Goal: Information Seeking & Learning: Learn about a topic

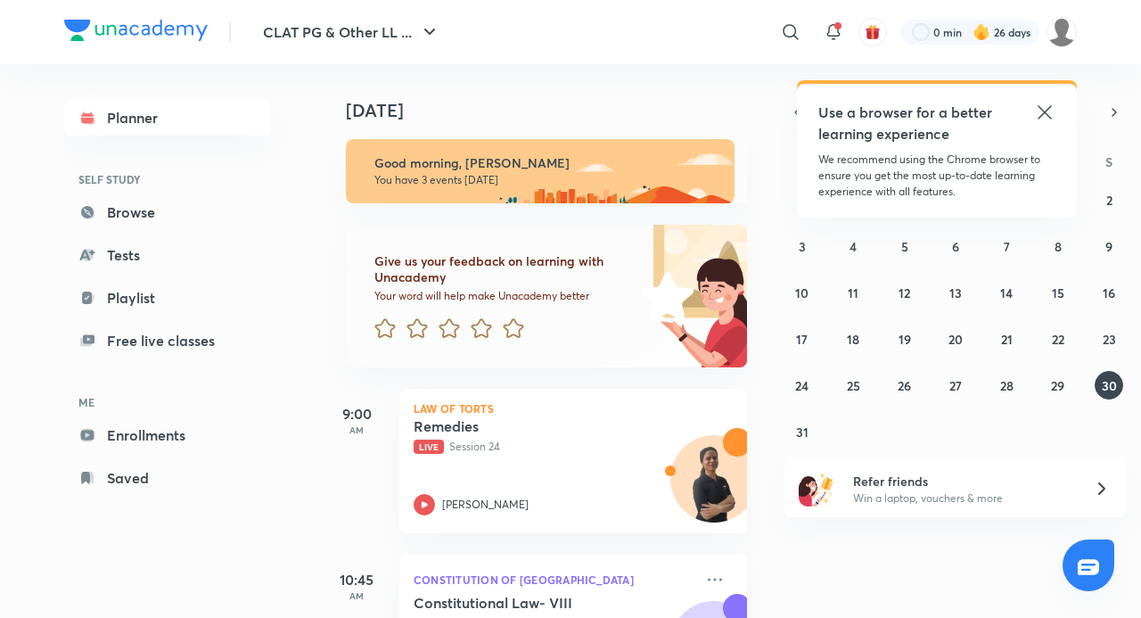
click at [1051, 113] on icon at bounding box center [1044, 112] width 21 height 21
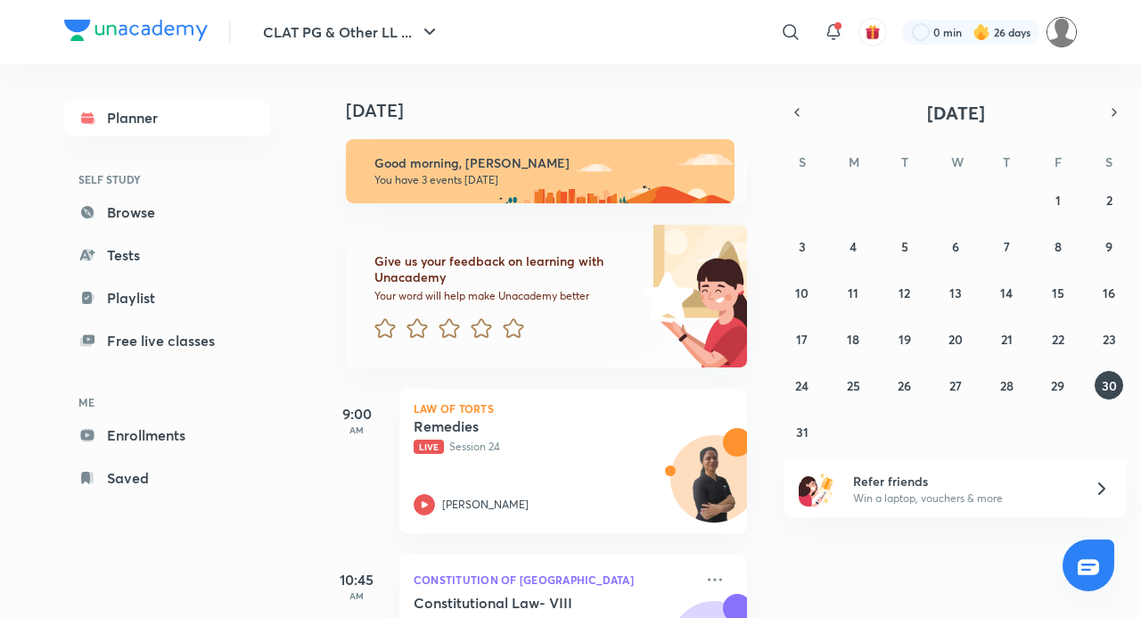
click at [1057, 32] on img at bounding box center [1062, 32] width 30 height 30
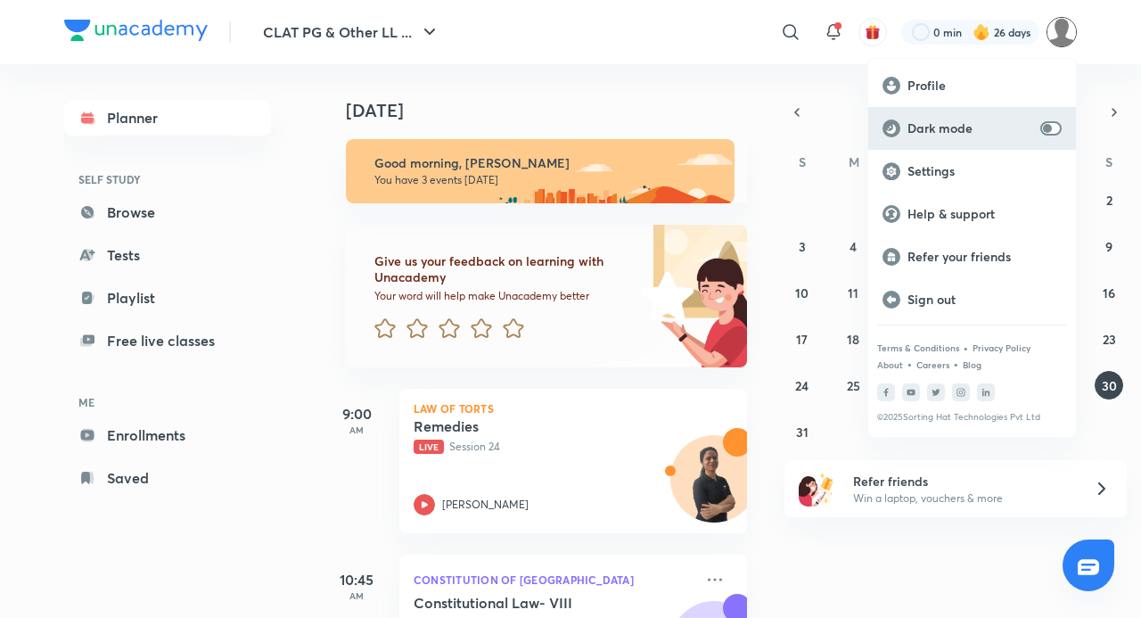
click at [1054, 126] on input "checkbox" at bounding box center [1047, 128] width 43 height 14
checkbox input "true"
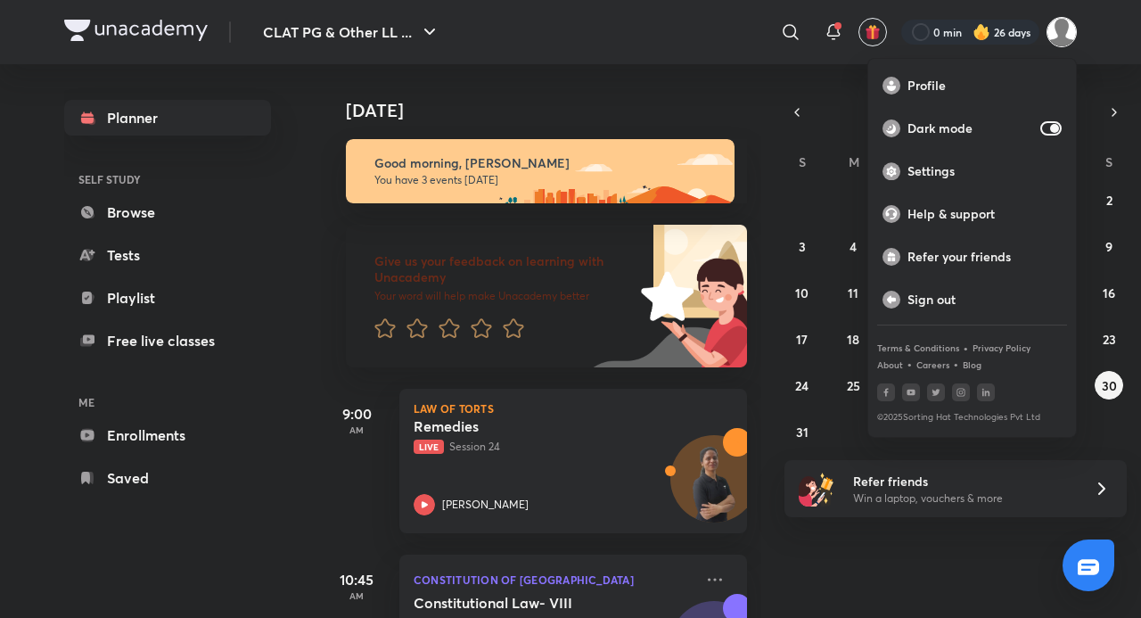
click at [928, 559] on div at bounding box center [570, 309] width 1141 height 618
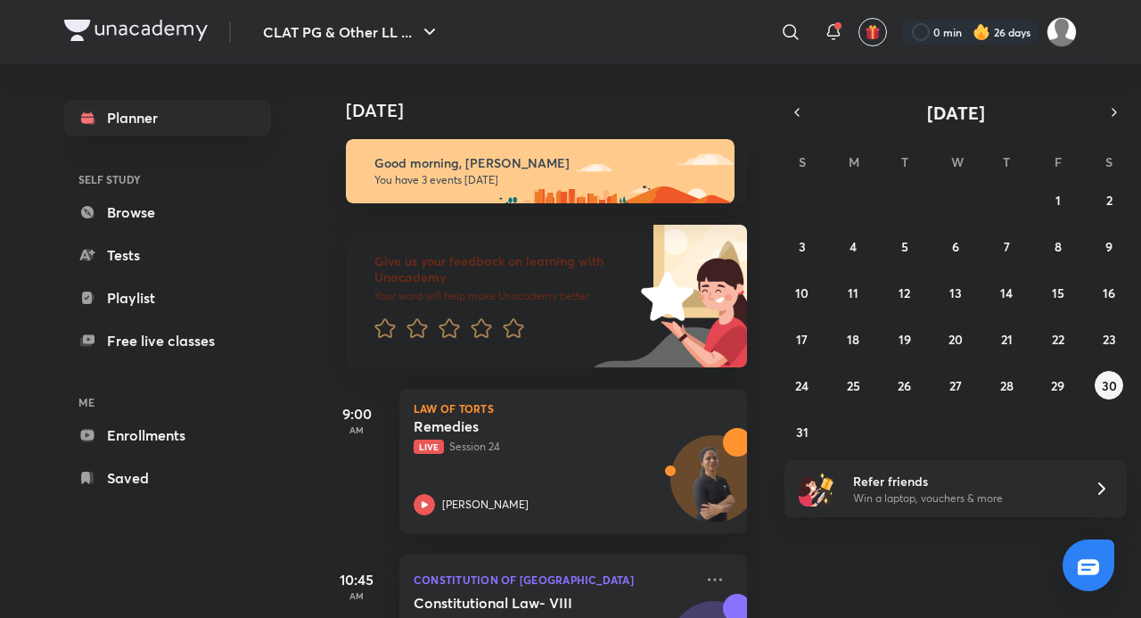
click at [891, 526] on div "Today Good morning, Adithyan You have 3 events today Give us your feedback on l…" at bounding box center [729, 341] width 817 height 554
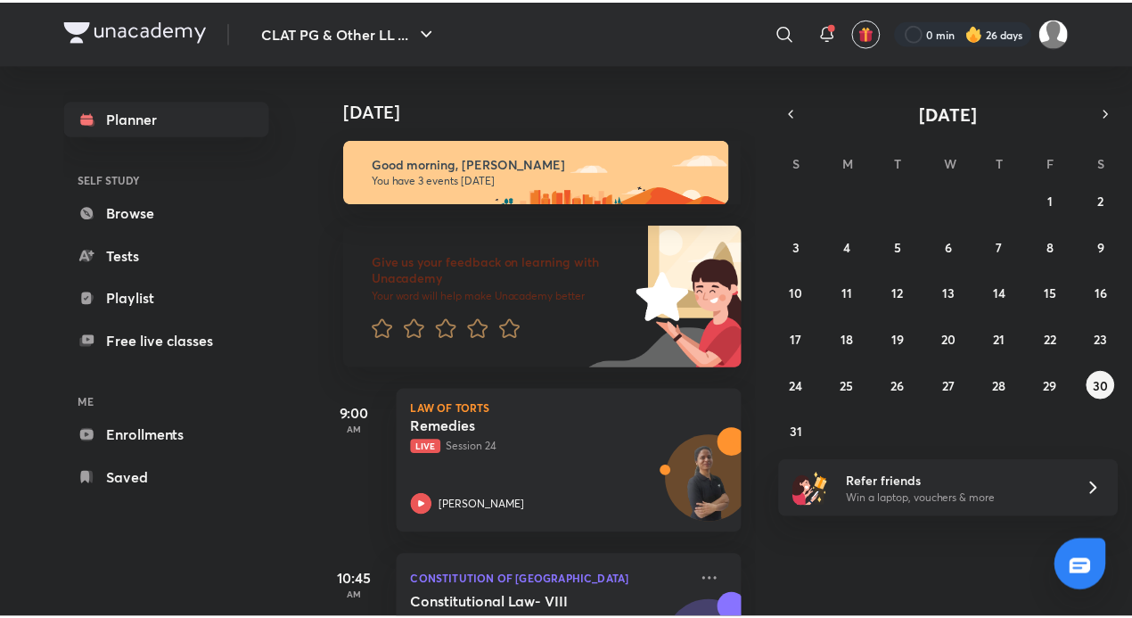
scroll to position [226, 0]
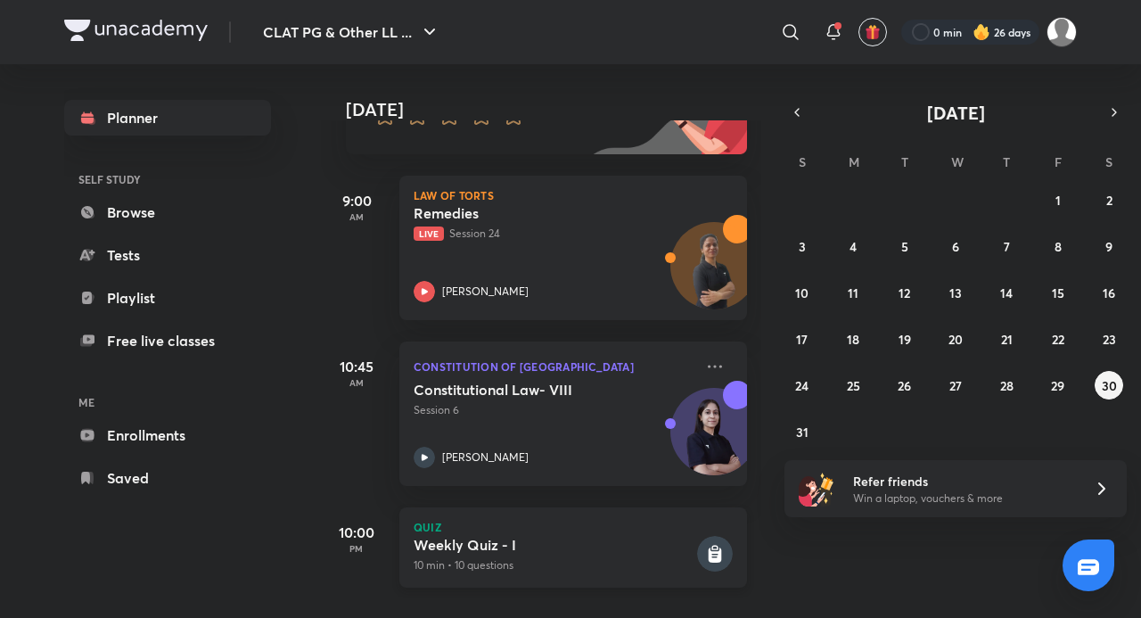
click at [697, 536] on rect at bounding box center [715, 554] width 36 height 36
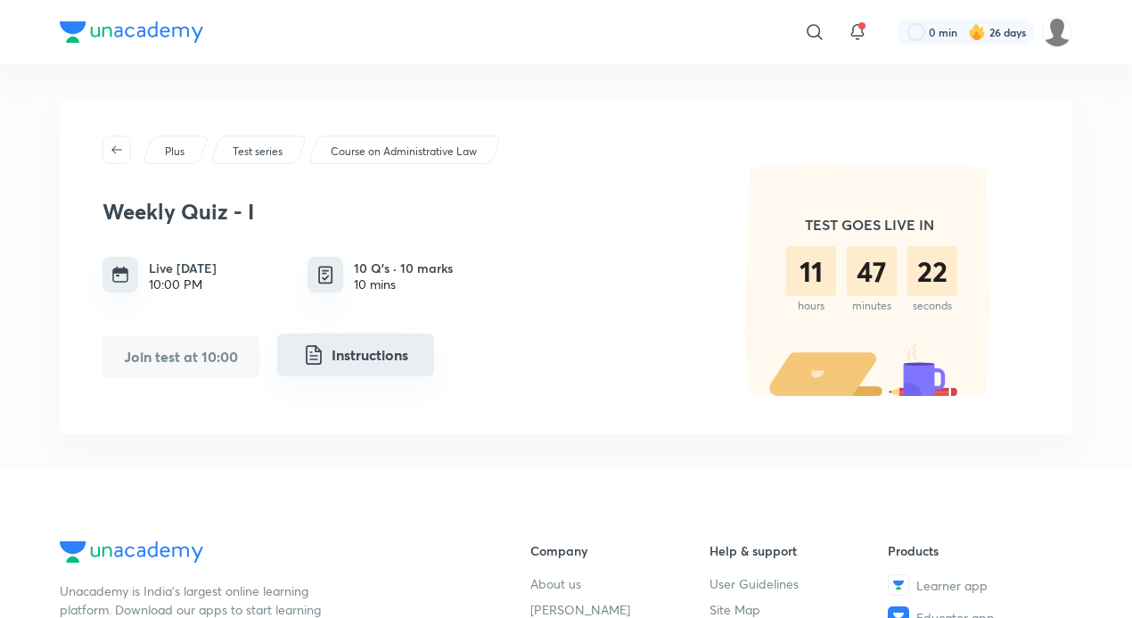
click at [398, 353] on button "Instructions" at bounding box center [355, 354] width 157 height 43
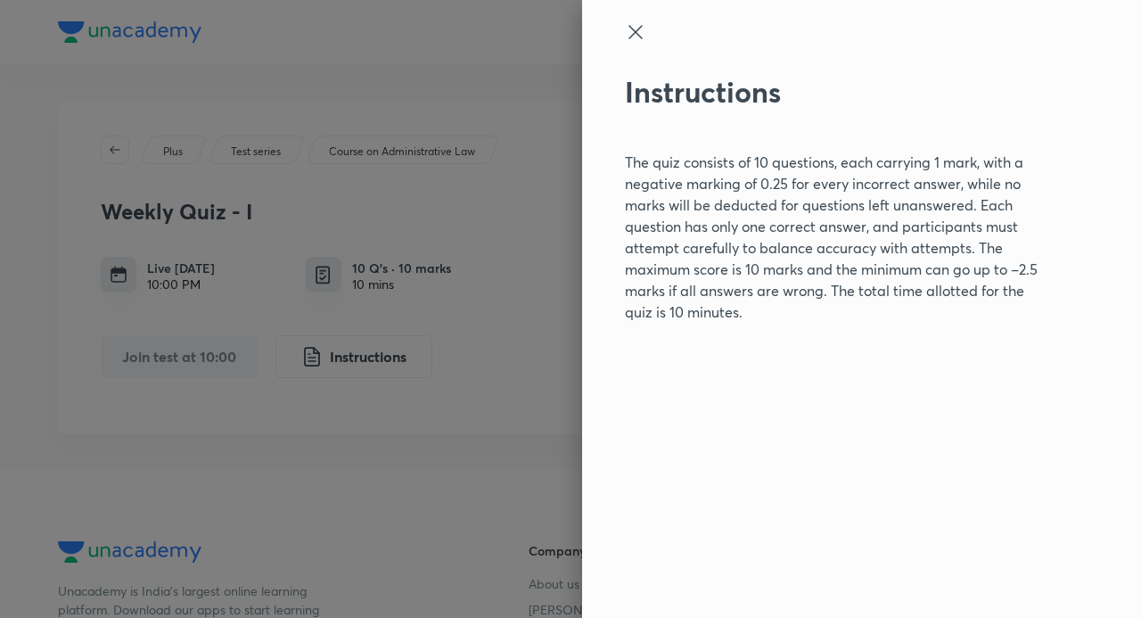
click at [1048, 175] on div "Instructions The quiz consists of 10 questions, each carrying 1 mark, with a ne…" at bounding box center [861, 309] width 559 height 618
click at [637, 23] on icon at bounding box center [635, 31] width 21 height 21
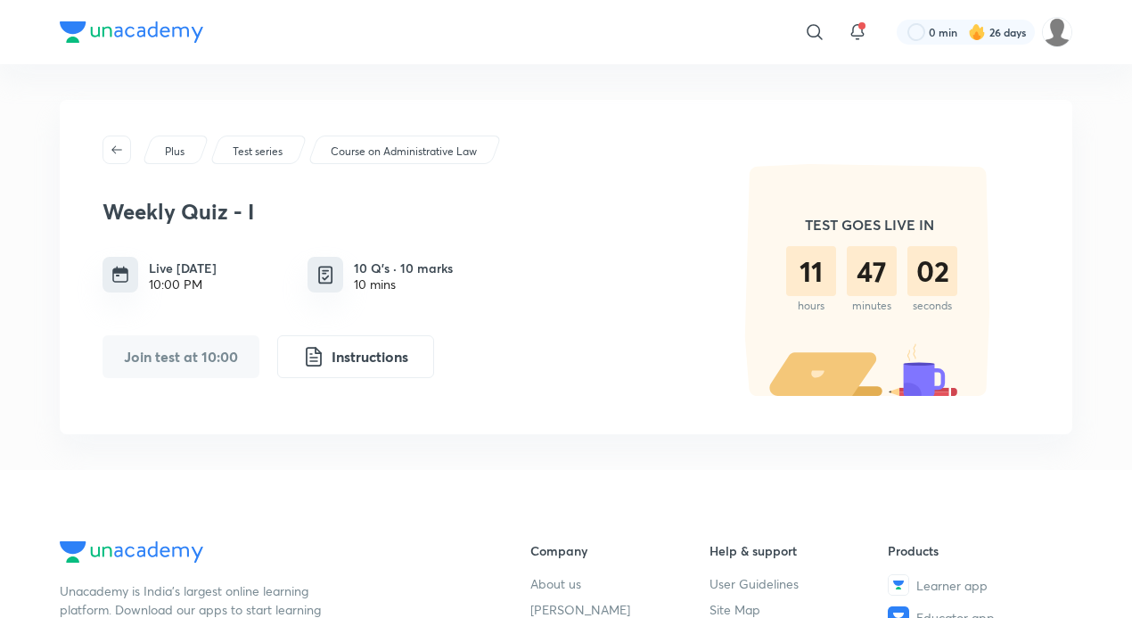
drag, startPoint x: 860, startPoint y: 254, endPoint x: 858, endPoint y: 268, distance: 14.5
click at [860, 255] on div "47" at bounding box center [872, 271] width 50 height 50
drag, startPoint x: 820, startPoint y: 278, endPoint x: 902, endPoint y: 289, distance: 82.7
click at [834, 284] on div "11" at bounding box center [811, 271] width 50 height 50
click at [929, 284] on div "01" at bounding box center [933, 271] width 50 height 50
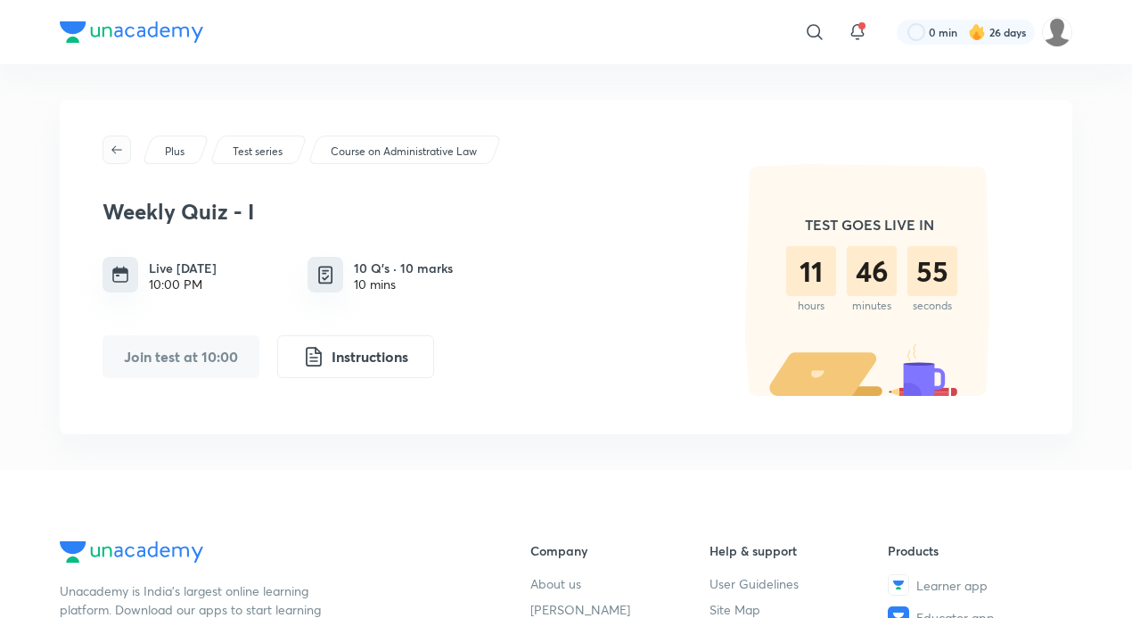
click at [116, 142] on button "button" at bounding box center [117, 150] width 29 height 29
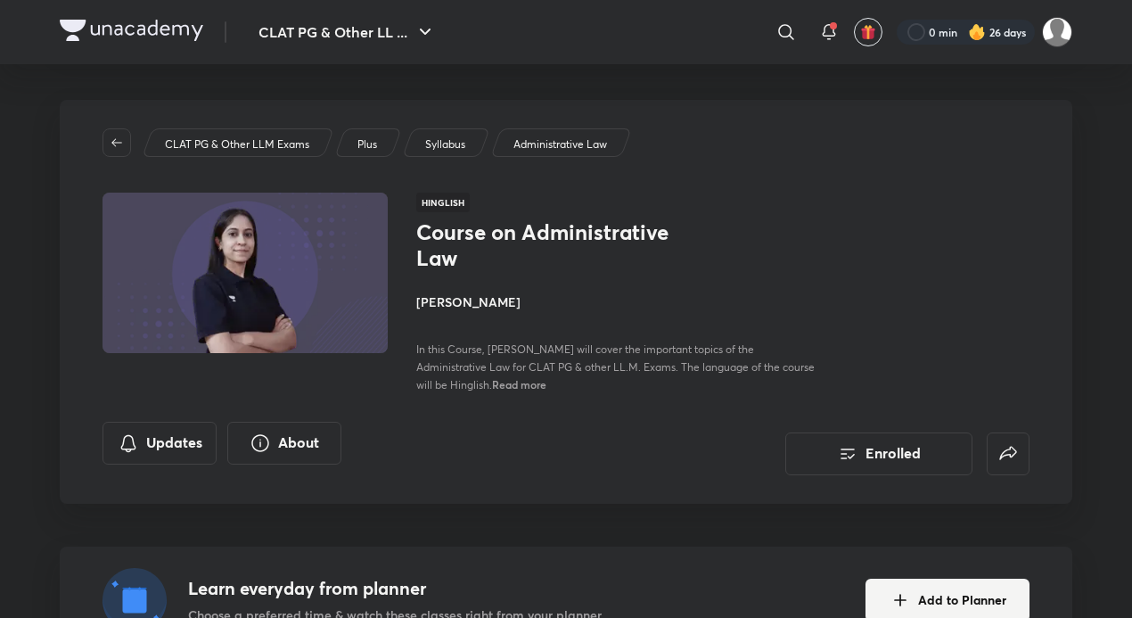
drag, startPoint x: 793, startPoint y: 309, endPoint x: 790, endPoint y: 298, distance: 12.1
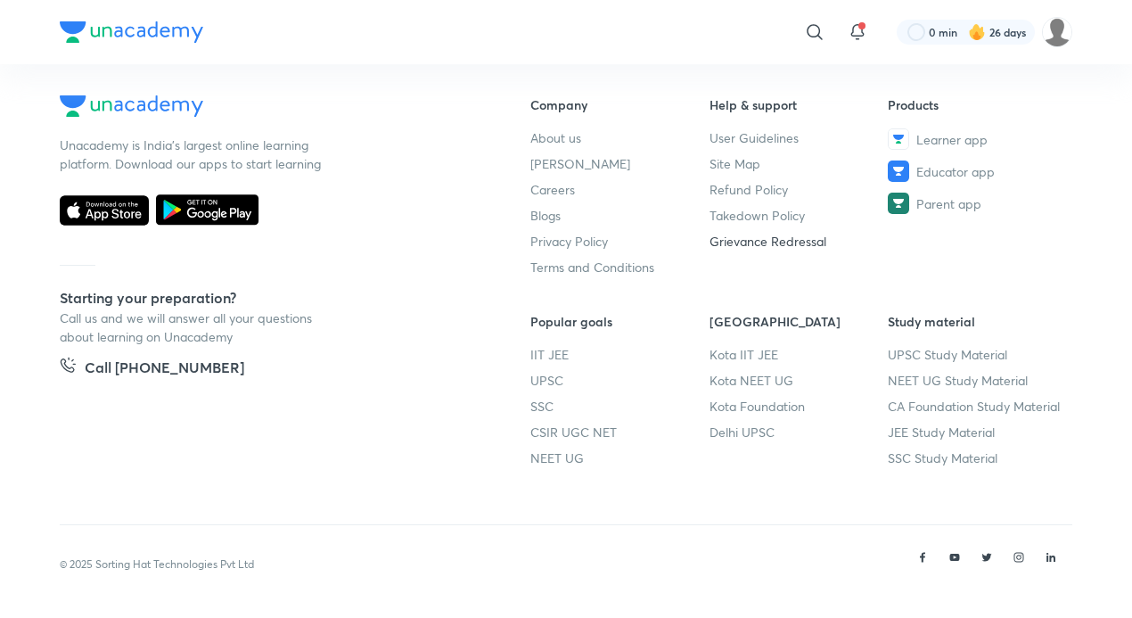
scroll to position [100, 0]
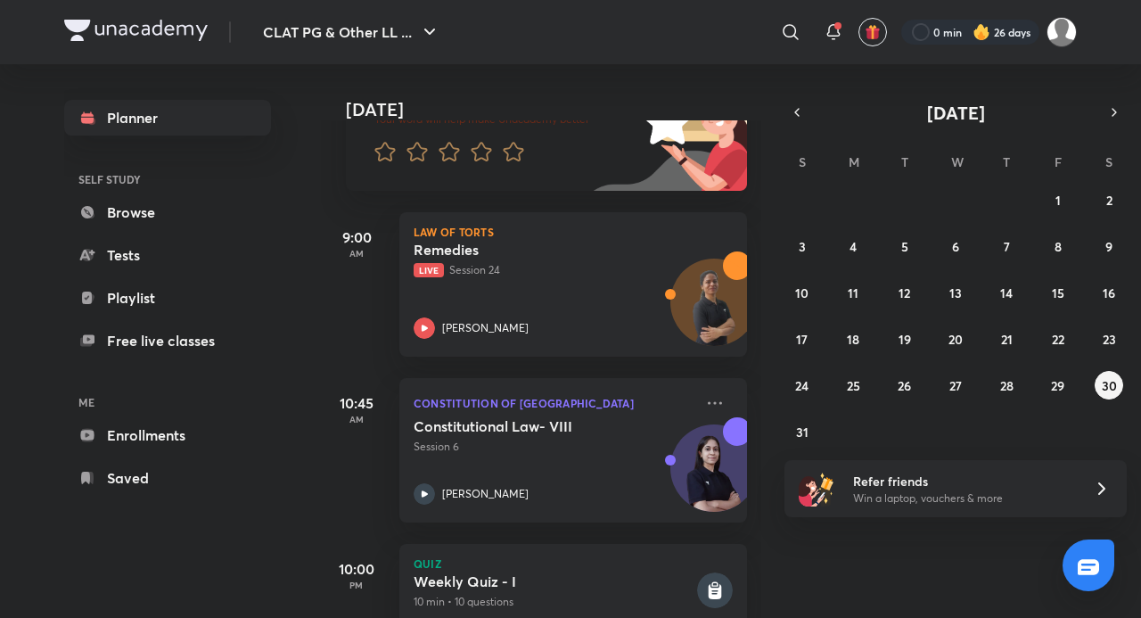
scroll to position [226, 0]
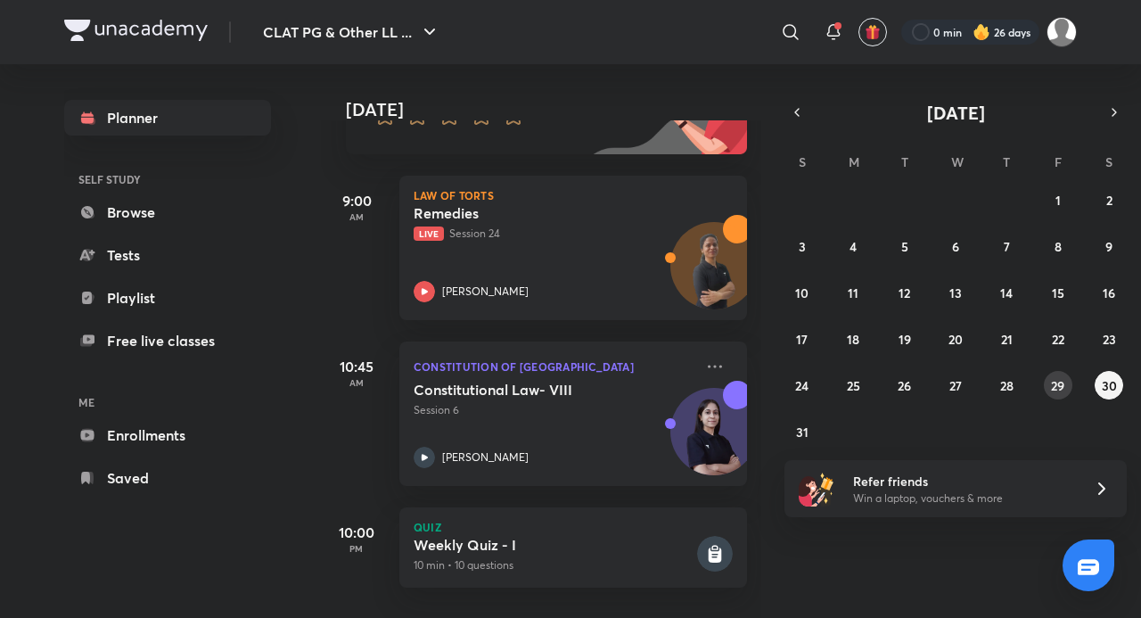
click at [1066, 387] on button "29" at bounding box center [1058, 385] width 29 height 29
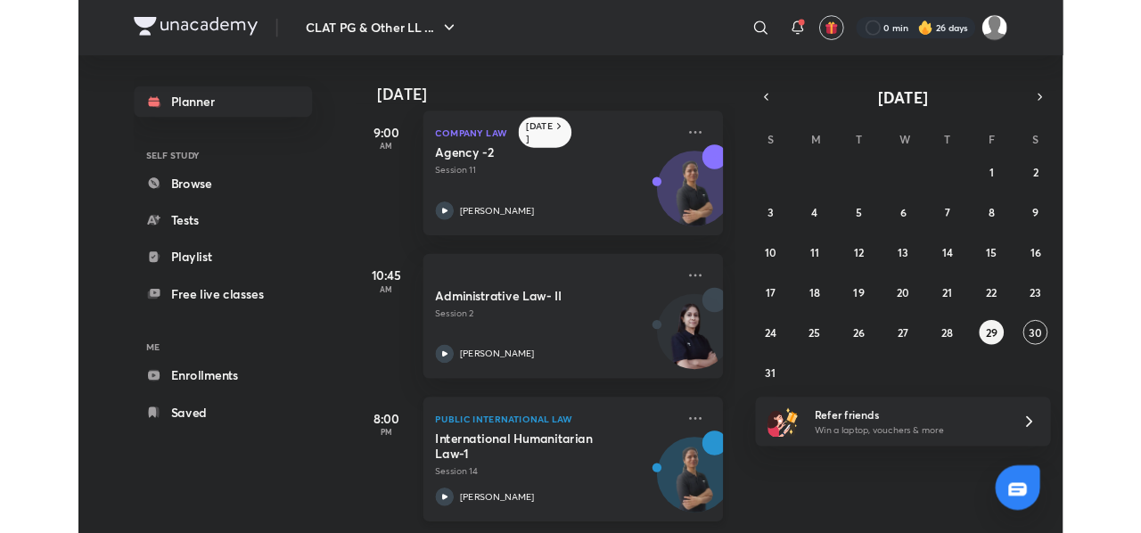
scroll to position [29, 0]
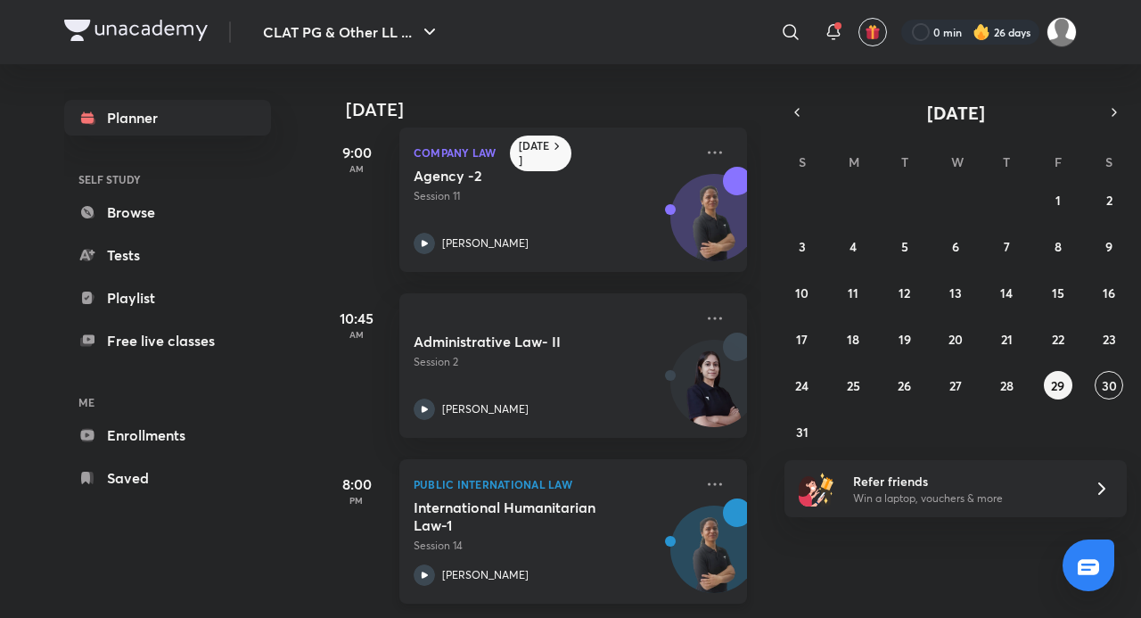
click at [448, 567] on p "Anuja Chaturvedi" at bounding box center [485, 575] width 86 height 16
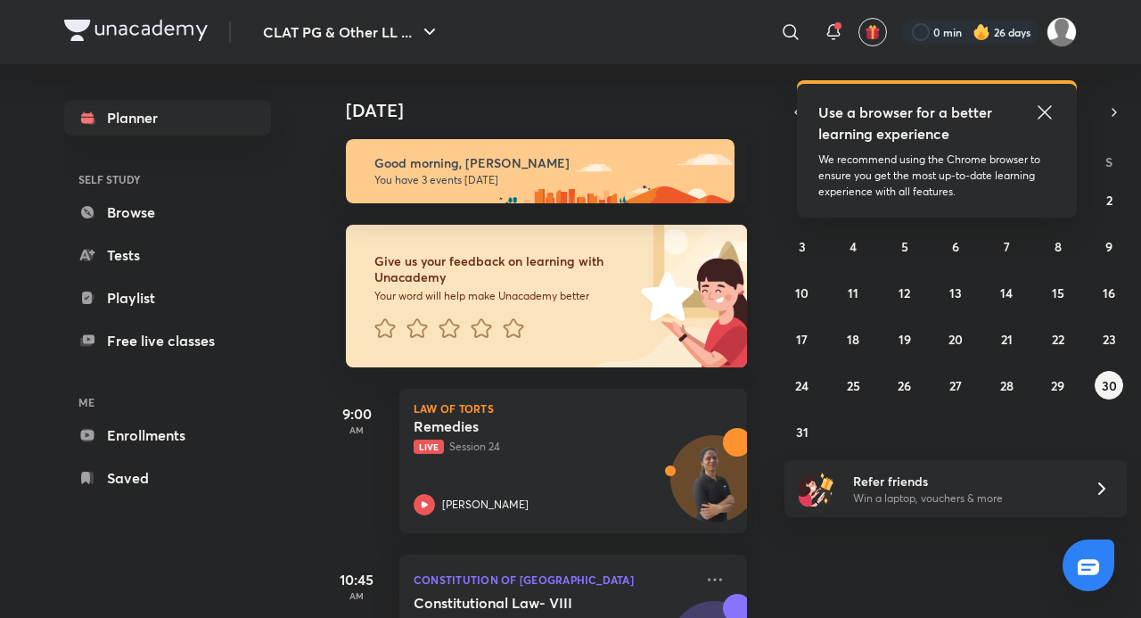
drag, startPoint x: 1044, startPoint y: 106, endPoint x: 1056, endPoint y: 90, distance: 19.8
click at [1044, 106] on icon at bounding box center [1044, 112] width 21 height 21
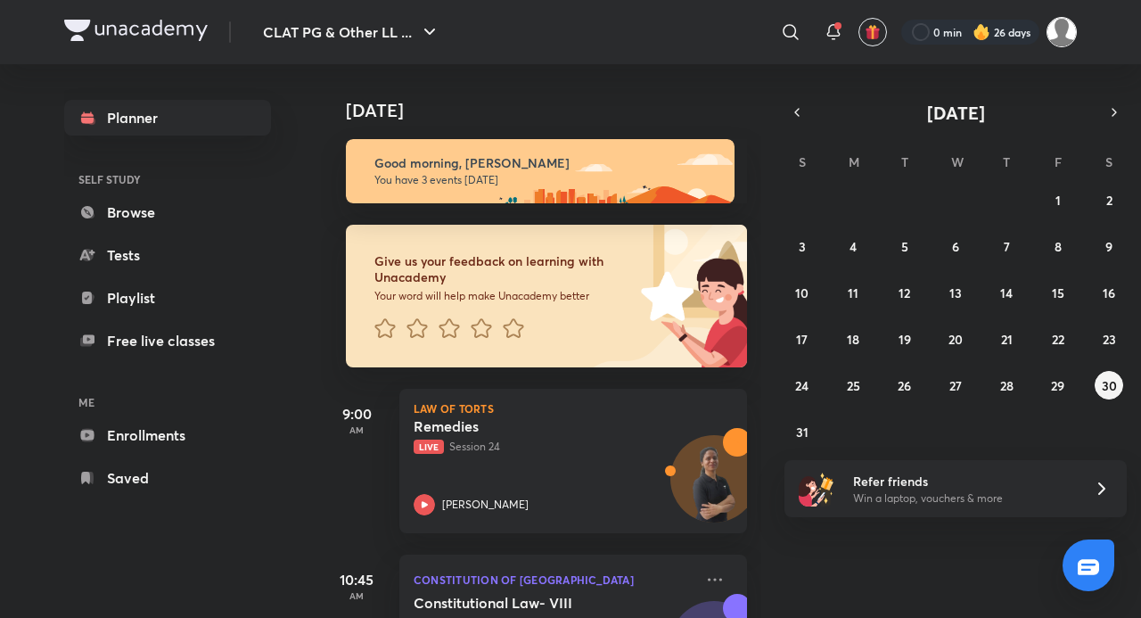
click at [1064, 25] on img at bounding box center [1062, 32] width 30 height 30
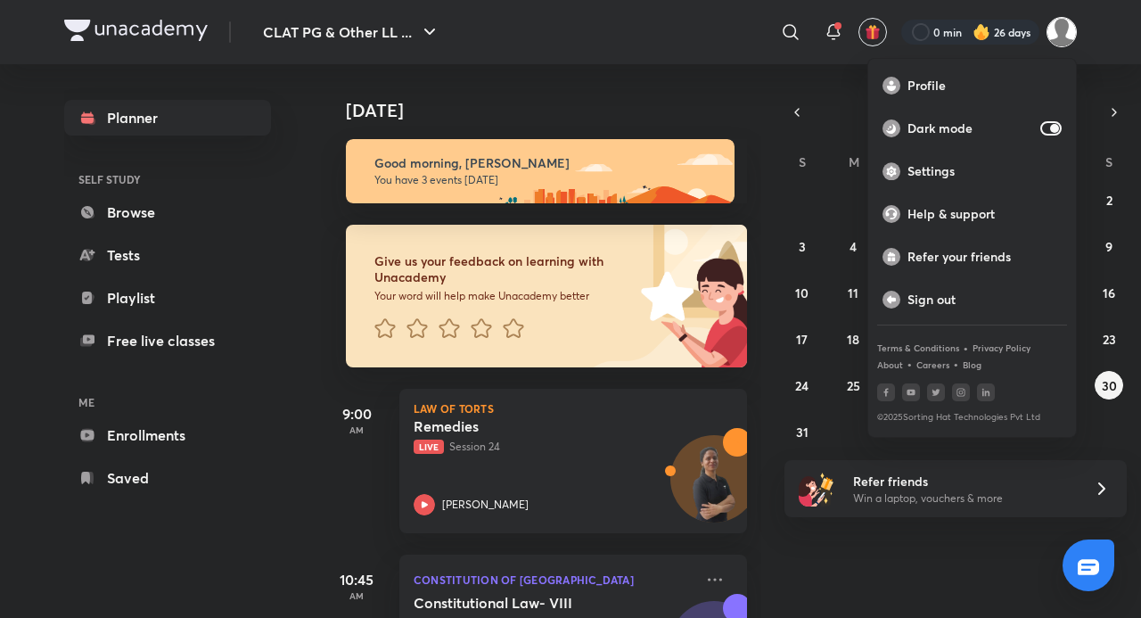
click at [1059, 38] on div at bounding box center [570, 309] width 1141 height 618
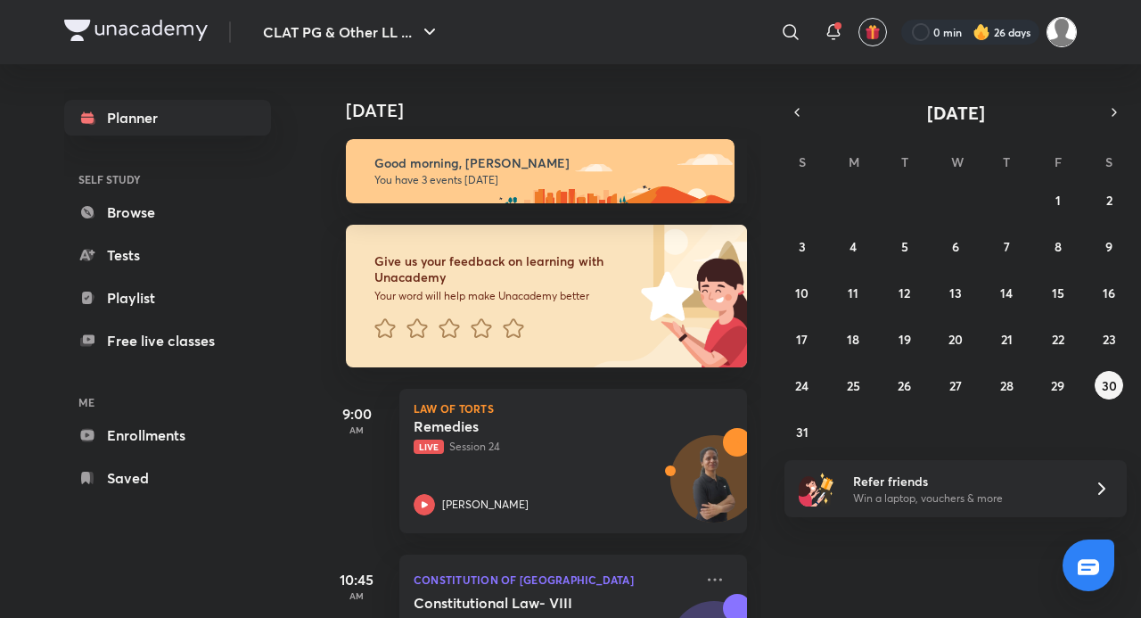
click at [1051, 38] on img at bounding box center [1062, 32] width 30 height 30
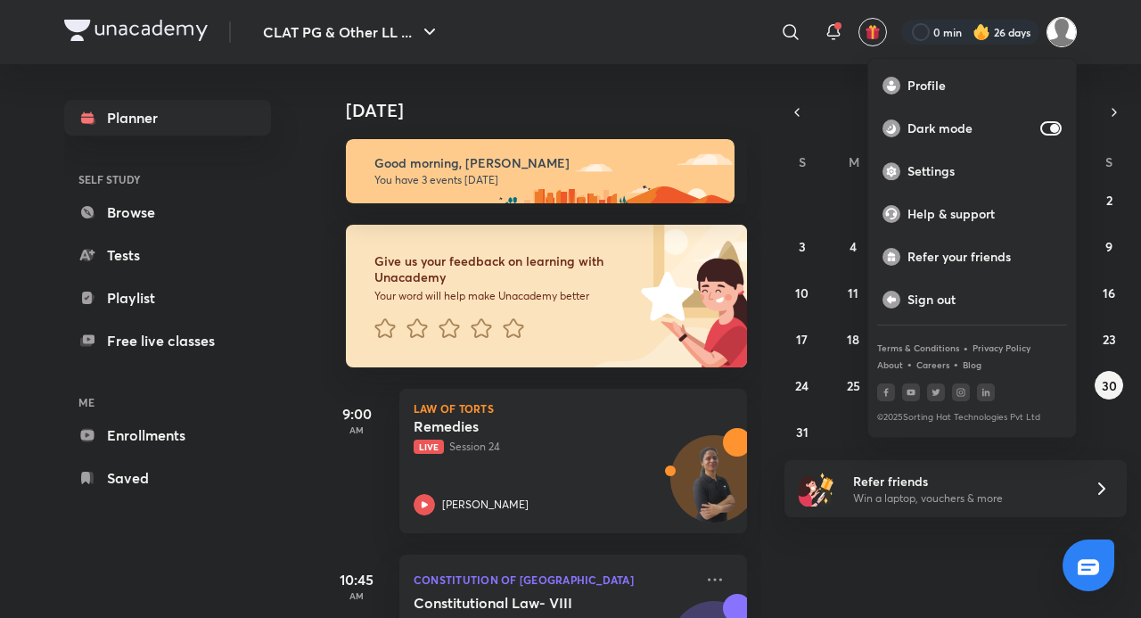
click at [813, 65] on div at bounding box center [570, 309] width 1141 height 618
click at [814, 70] on div "Today Good morning, Adithyan You have 3 events today Give us your feedback on l…" at bounding box center [729, 341] width 817 height 554
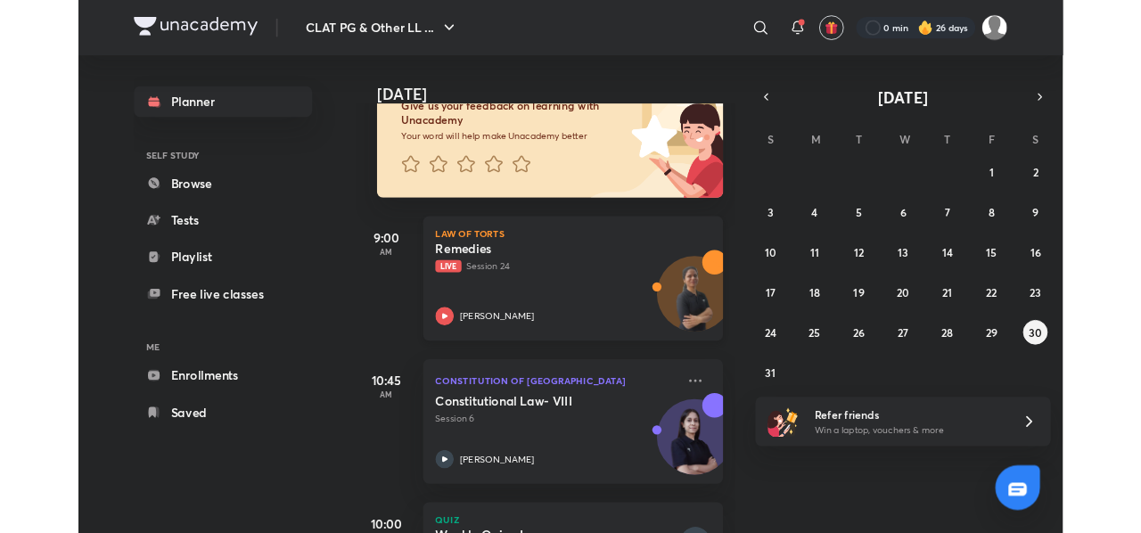
scroll to position [226, 0]
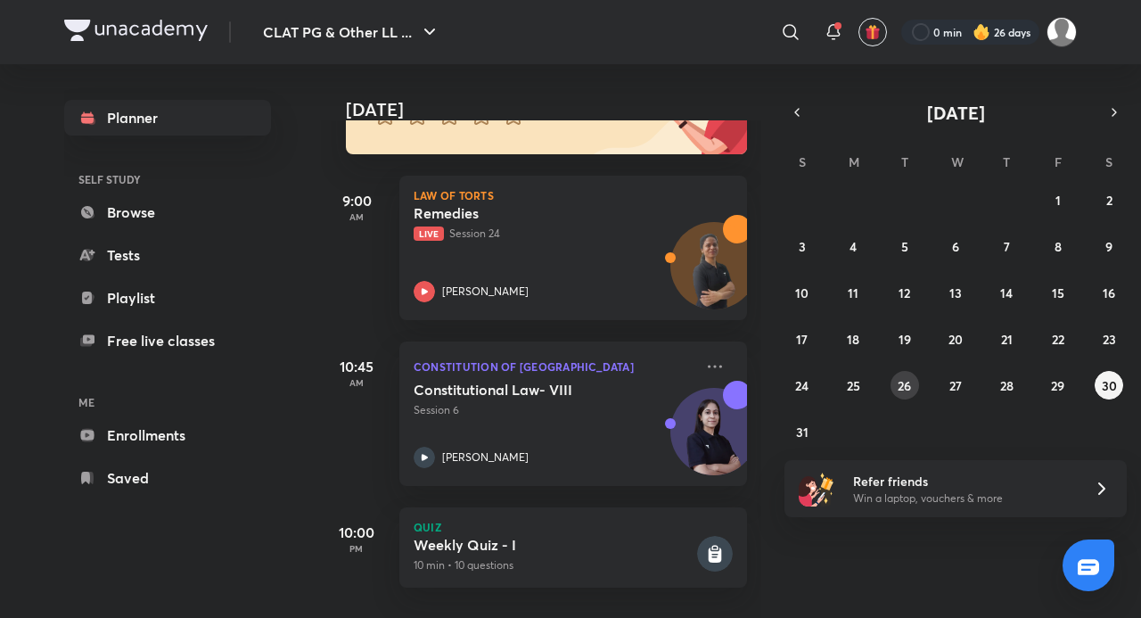
click at [908, 383] on abbr "26" at bounding box center [904, 385] width 13 height 17
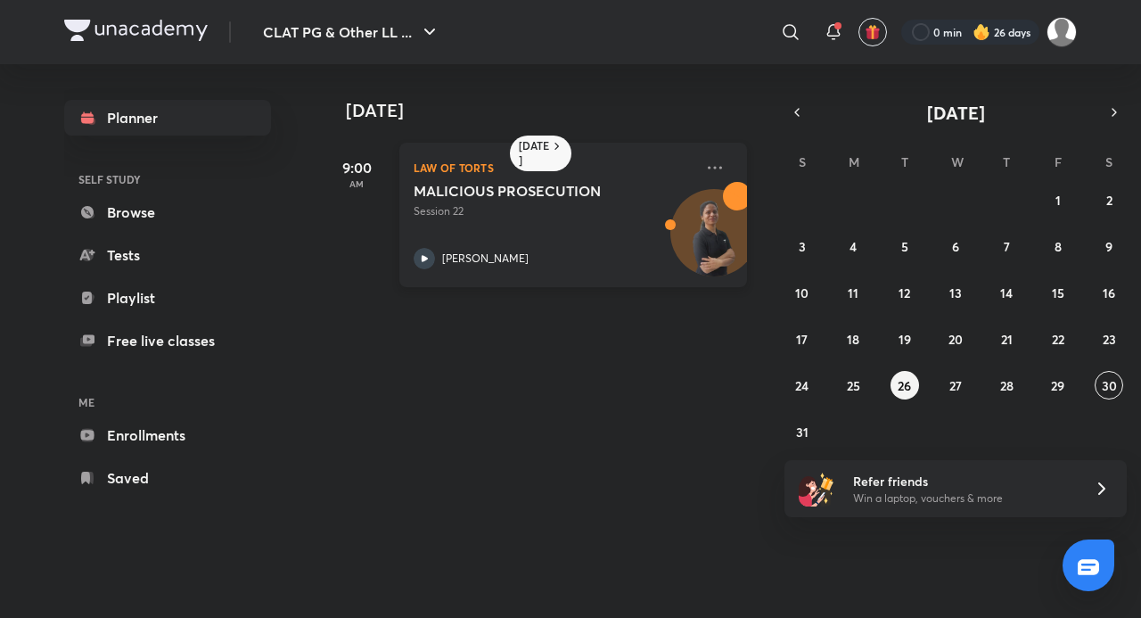
click at [525, 273] on div "Law of Torts MALICIOUS PROSECUTION Session 22 Anuja Chaturvedi" at bounding box center [573, 215] width 348 height 144
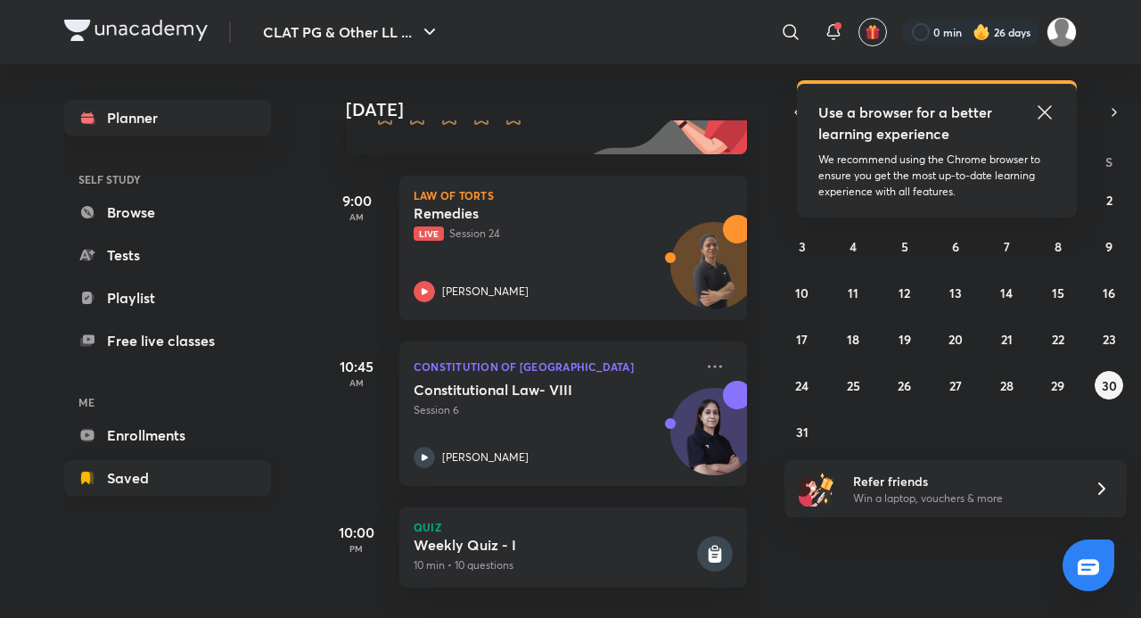
click at [182, 469] on link "Saved" at bounding box center [167, 478] width 207 height 36
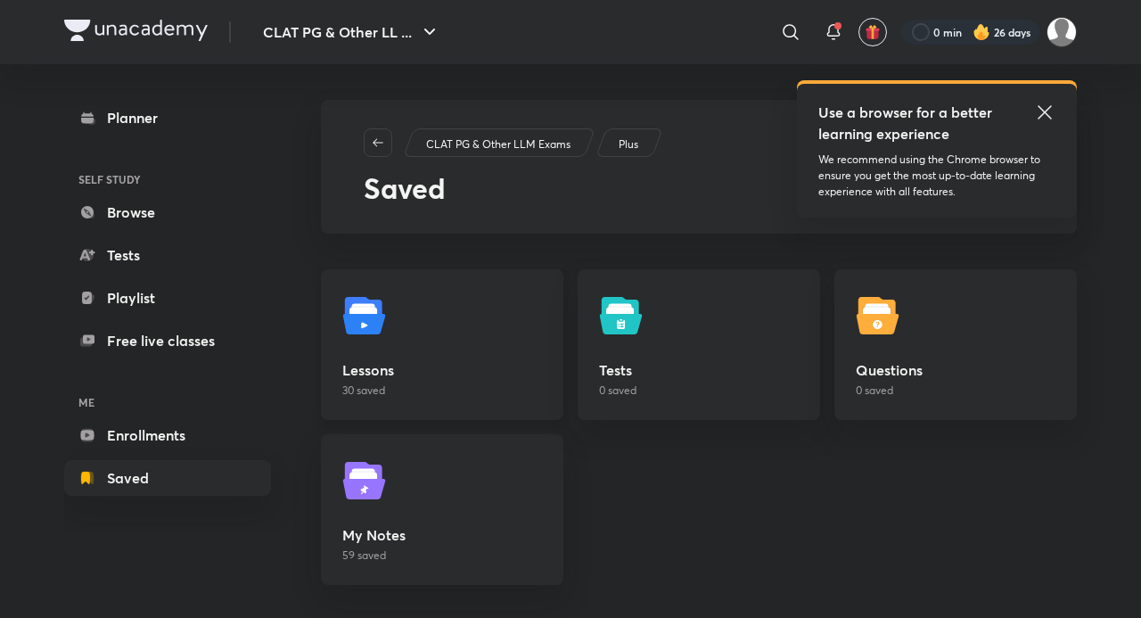
click at [464, 289] on link "Lessons 30 saved" at bounding box center [442, 344] width 242 height 151
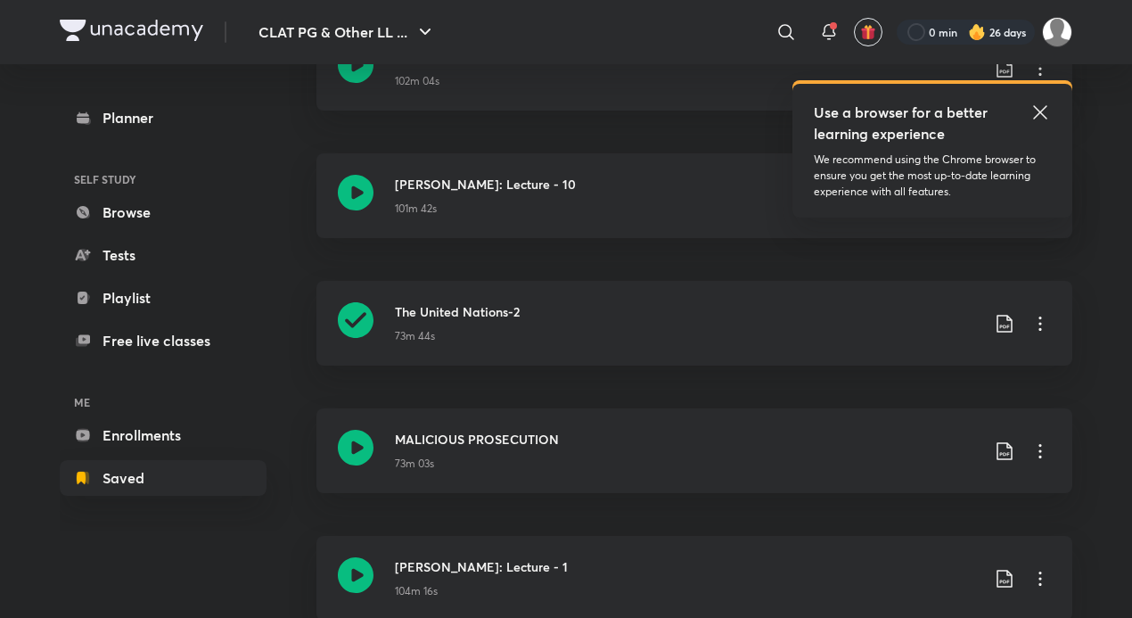
scroll to position [89, 0]
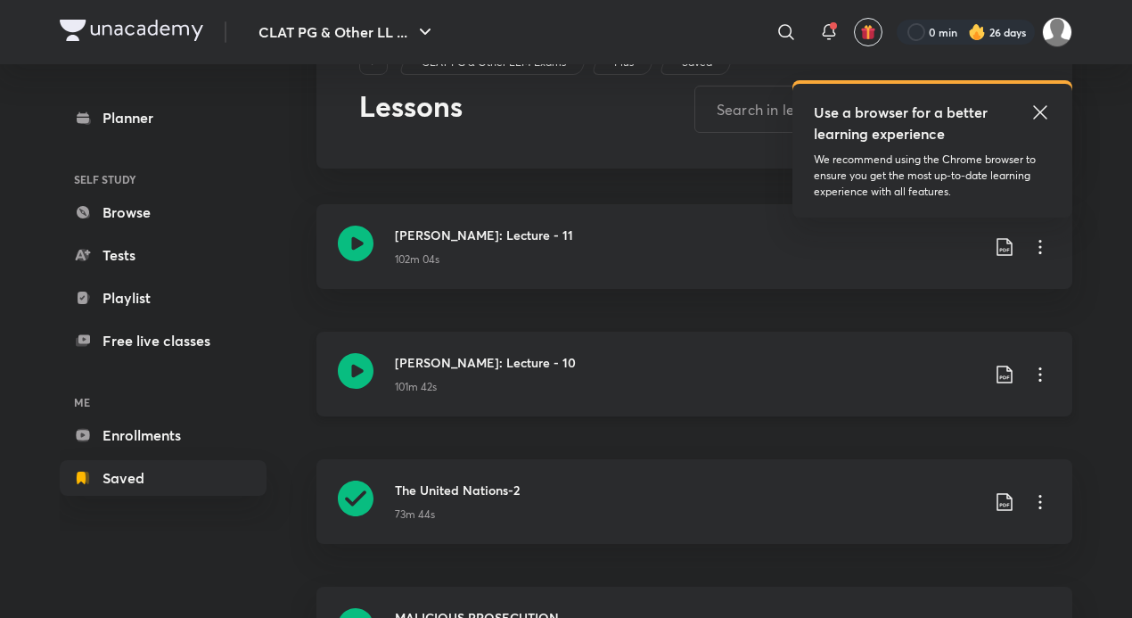
click at [1048, 377] on icon at bounding box center [1040, 374] width 21 height 21
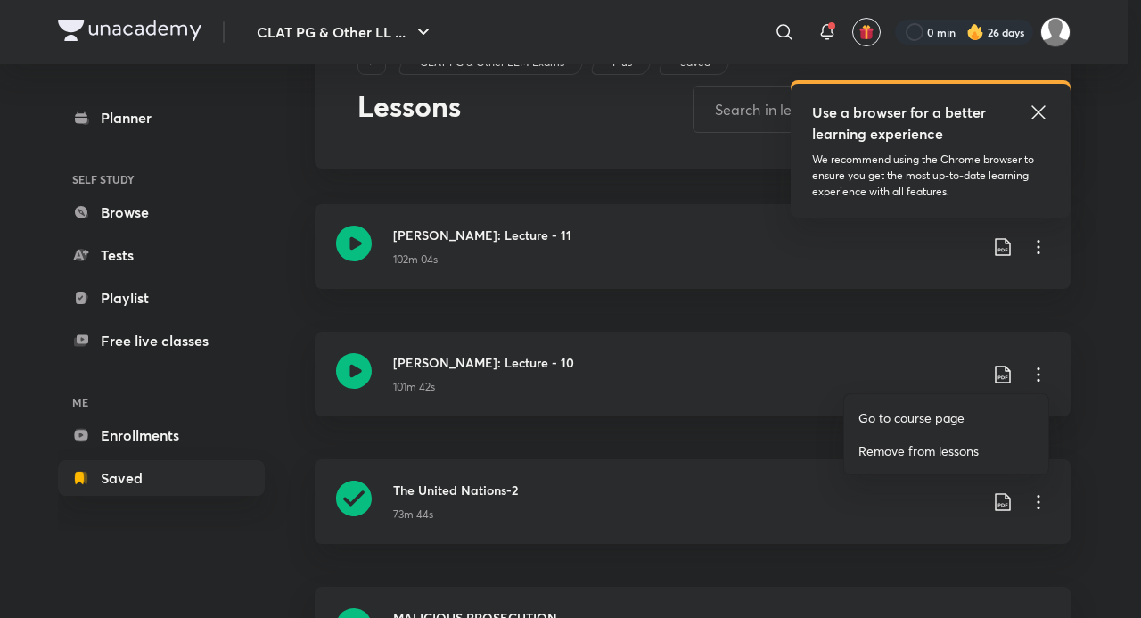
click at [938, 412] on p "Go to course page" at bounding box center [912, 417] width 106 height 19
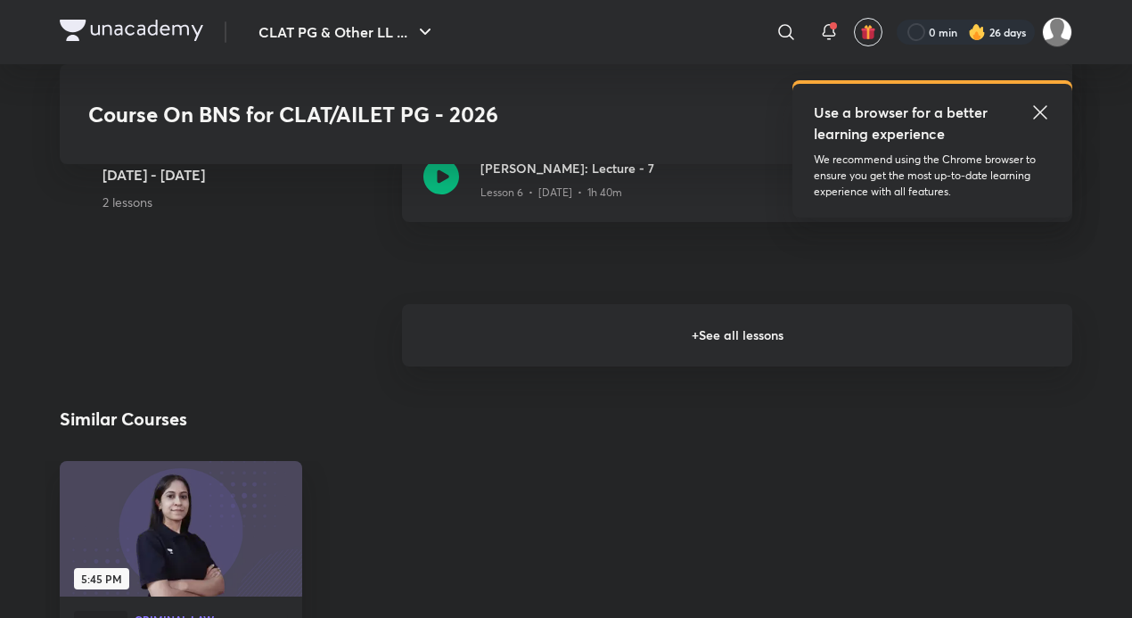
scroll to position [1605, 0]
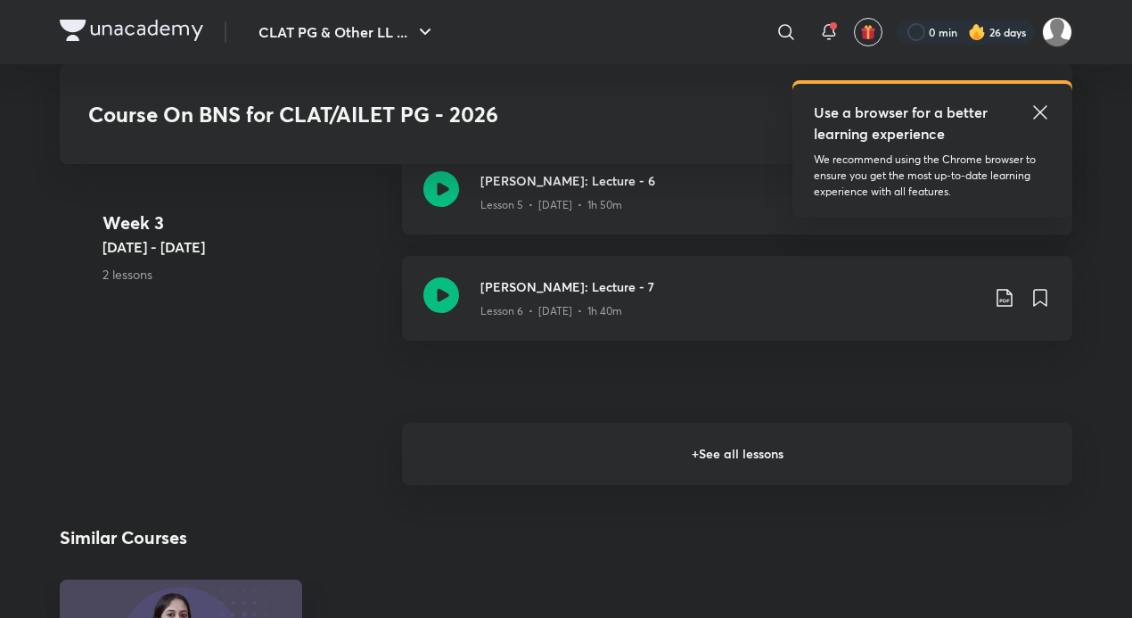
click at [760, 447] on h6 "+ See all lessons" at bounding box center [737, 454] width 670 height 62
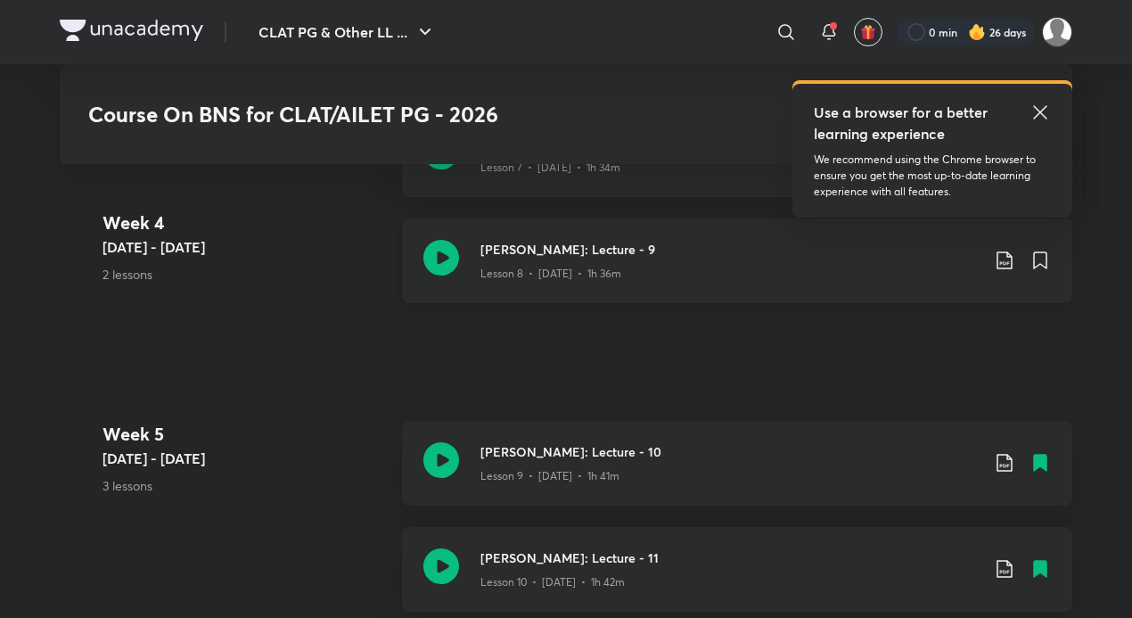
scroll to position [1872, 0]
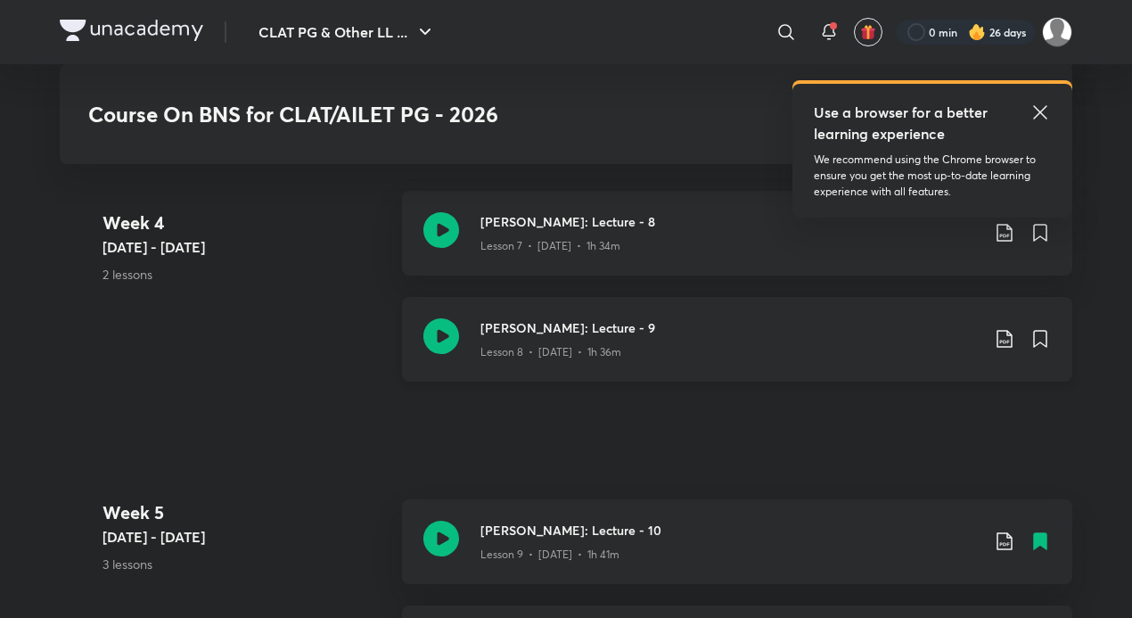
click at [617, 345] on p "Lesson 8 • Aug 22 • 1h 36m" at bounding box center [551, 352] width 141 height 16
click at [515, 251] on div "Bhartiya Nyaya Sanhita: Lecture - 8 Lesson 7 • Aug 20 • 1h 34m" at bounding box center [737, 233] width 670 height 85
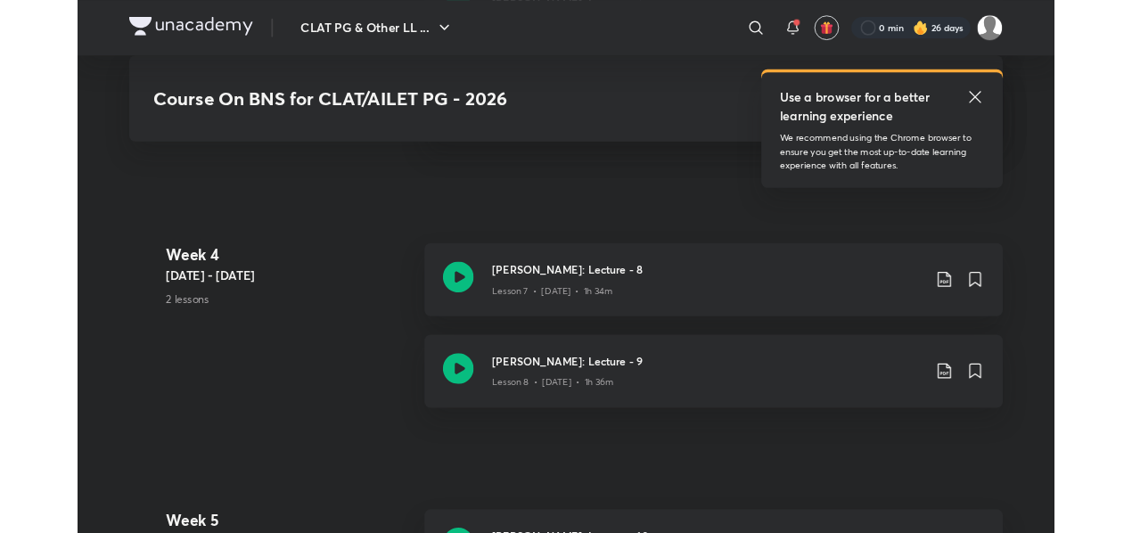
scroll to position [1872, 0]
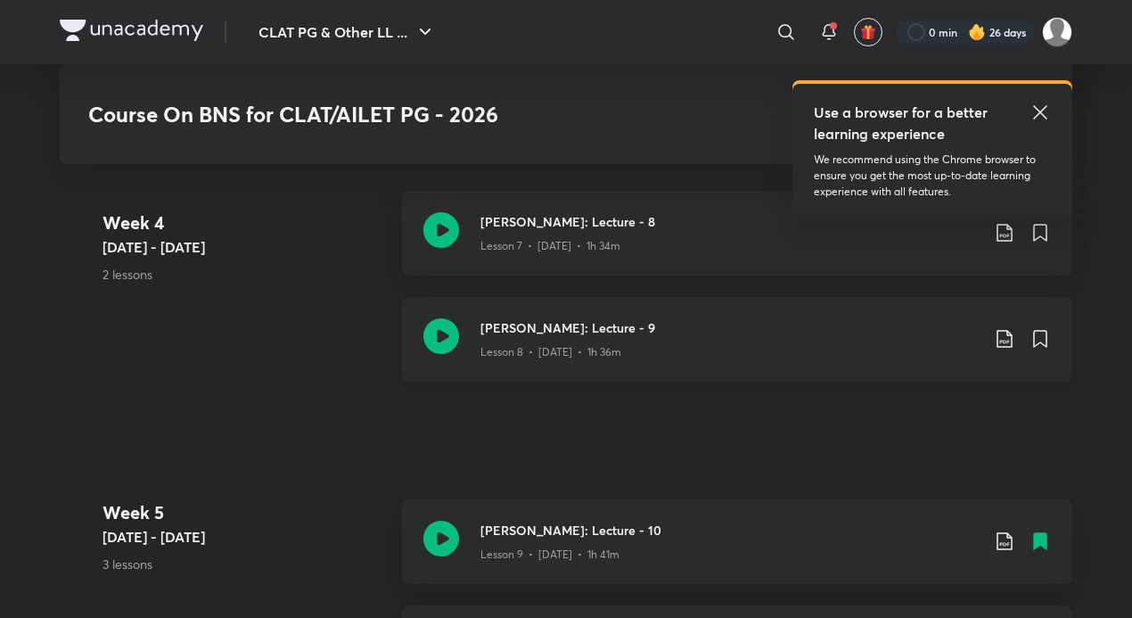
click at [559, 318] on h3 "[PERSON_NAME]: Lecture - 9" at bounding box center [730, 327] width 499 height 19
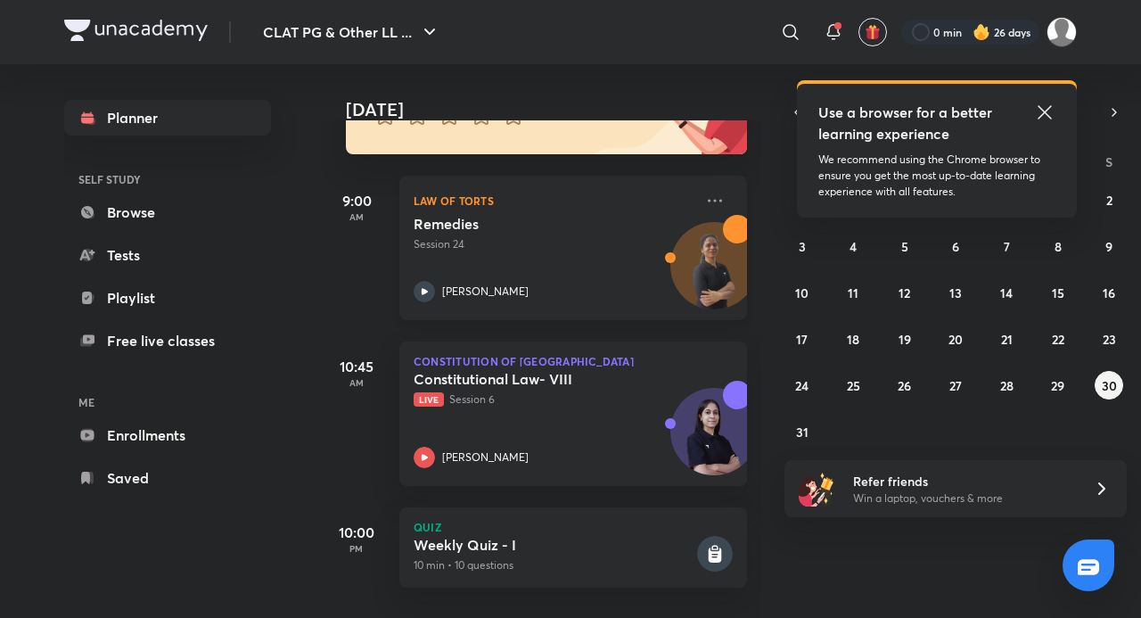
scroll to position [226, 0]
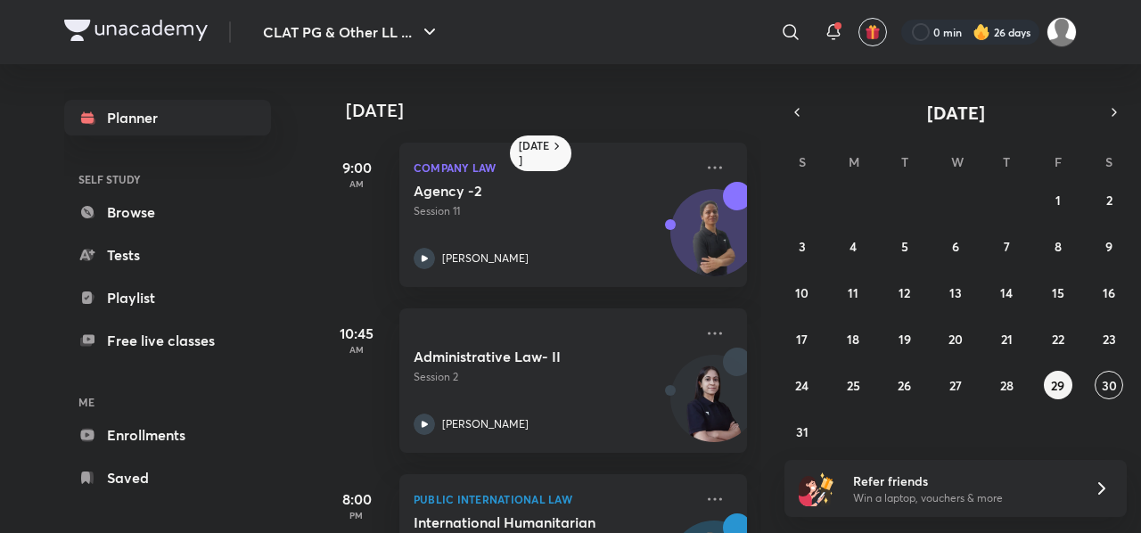
scroll to position [29, 0]
